Goal: Task Accomplishment & Management: Use online tool/utility

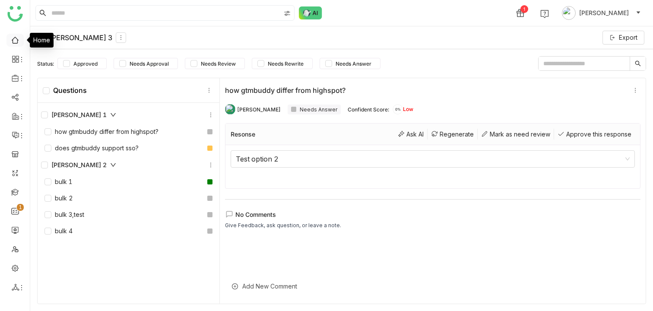
click at [11, 43] on link at bounding box center [15, 39] width 8 height 7
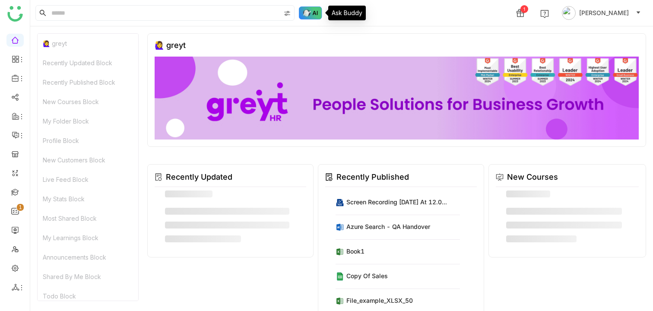
click at [303, 15] on img at bounding box center [310, 12] width 23 height 13
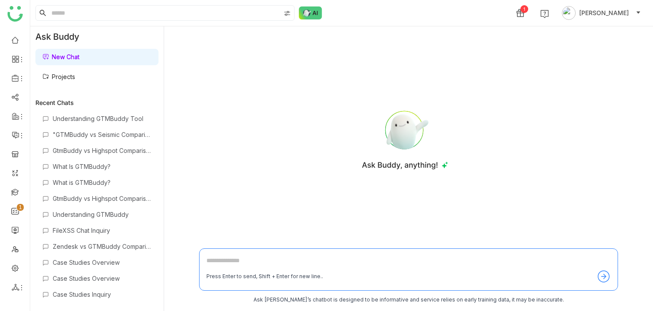
click at [75, 76] on link "Projects" at bounding box center [58, 76] width 33 height 7
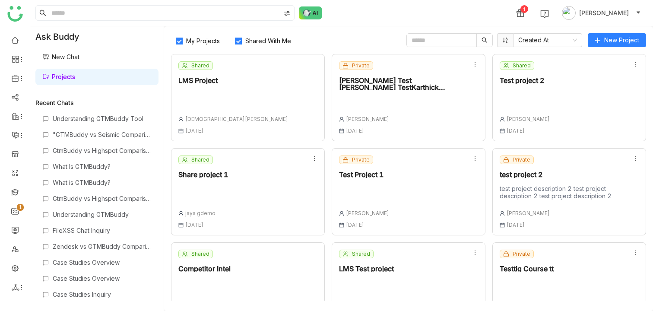
click at [380, 98] on div at bounding box center [402, 103] width 126 height 12
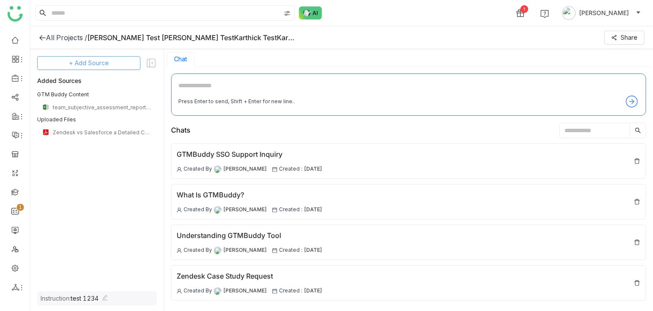
click at [82, 65] on span "+ Add Source" at bounding box center [89, 62] width 40 height 9
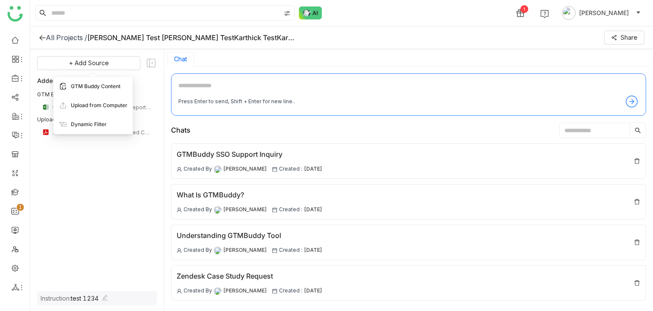
click at [92, 86] on span "GTM Buddy Content" at bounding box center [96, 86] width 50 height 8
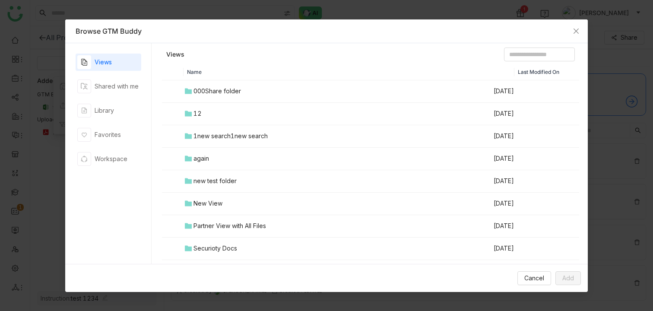
click at [235, 139] on div "1new search1new search" at bounding box center [230, 135] width 74 height 9
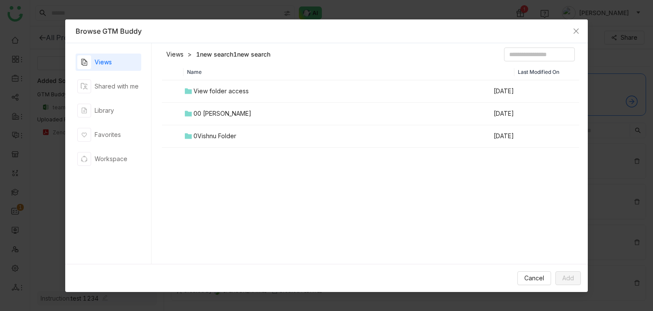
click at [214, 84] on td "View folder access" at bounding box center [338, 91] width 309 height 22
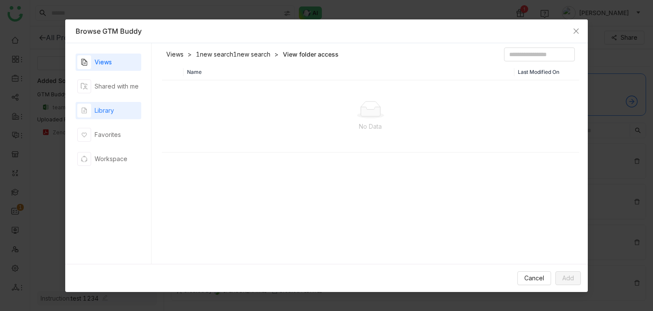
click at [108, 109] on div "Library" at bounding box center [104, 110] width 19 height 9
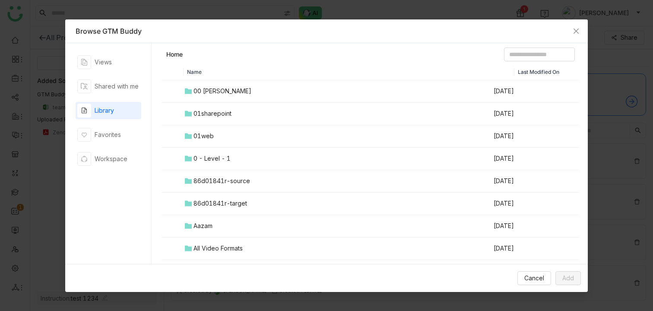
click at [229, 94] on div "00 [PERSON_NAME]" at bounding box center [222, 90] width 58 height 9
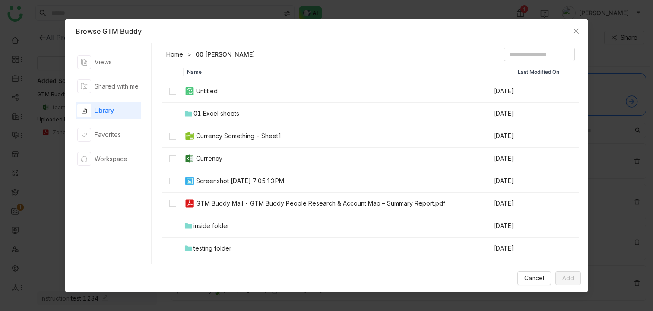
click at [169, 70] on th at bounding box center [173, 73] width 22 height 16
click at [174, 55] on link "Home" at bounding box center [174, 54] width 17 height 9
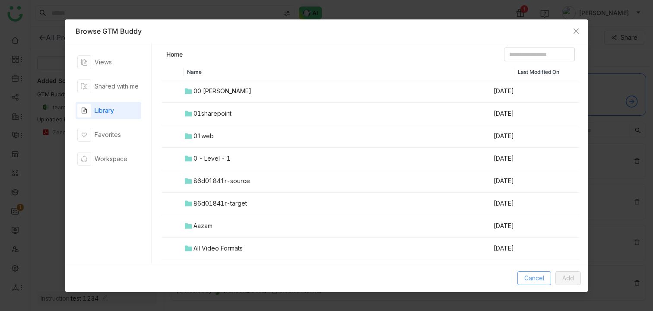
click at [535, 282] on span "Cancel" at bounding box center [534, 277] width 20 height 9
